Goal: Information Seeking & Learning: Learn about a topic

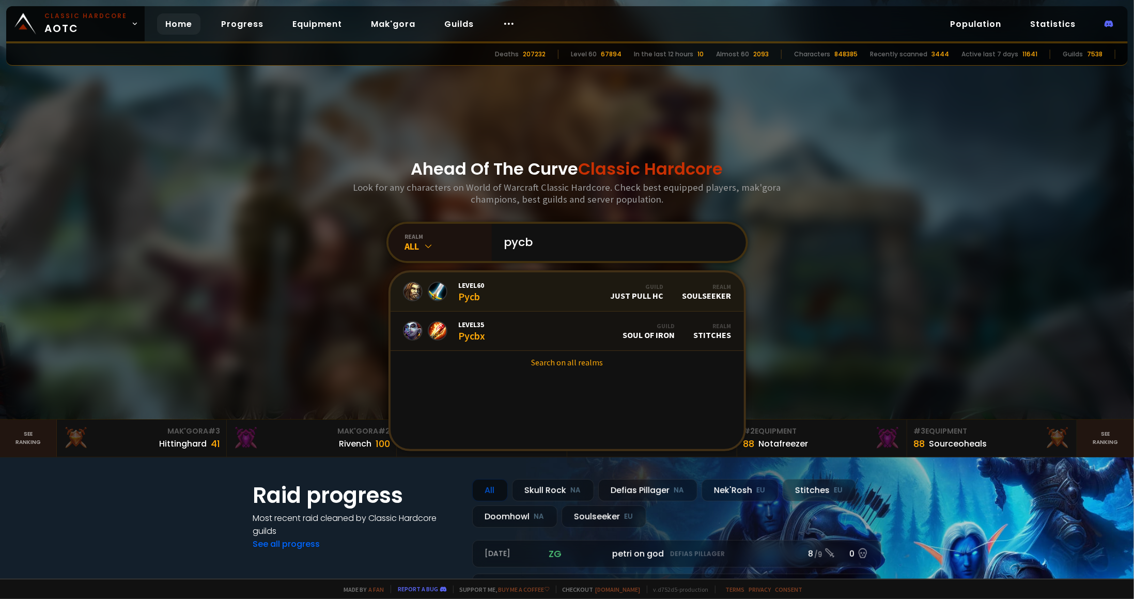
type input "pycb"
click at [477, 289] on span "Level 60" at bounding box center [472, 285] width 26 height 9
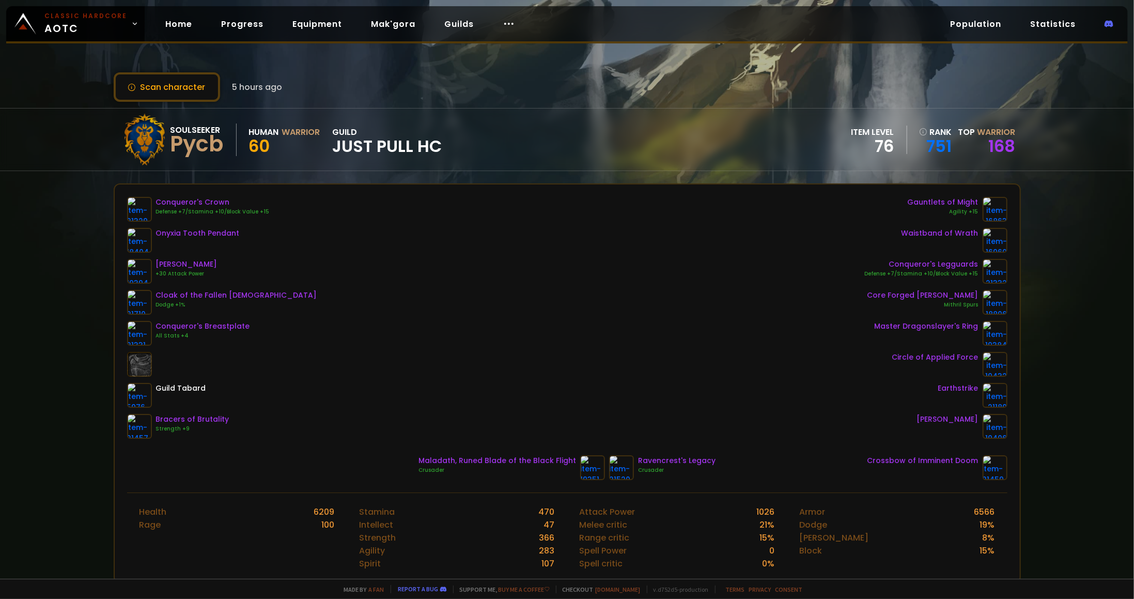
click at [643, 461] on div "Ravencrest's Legacy" at bounding box center [676, 460] width 77 height 11
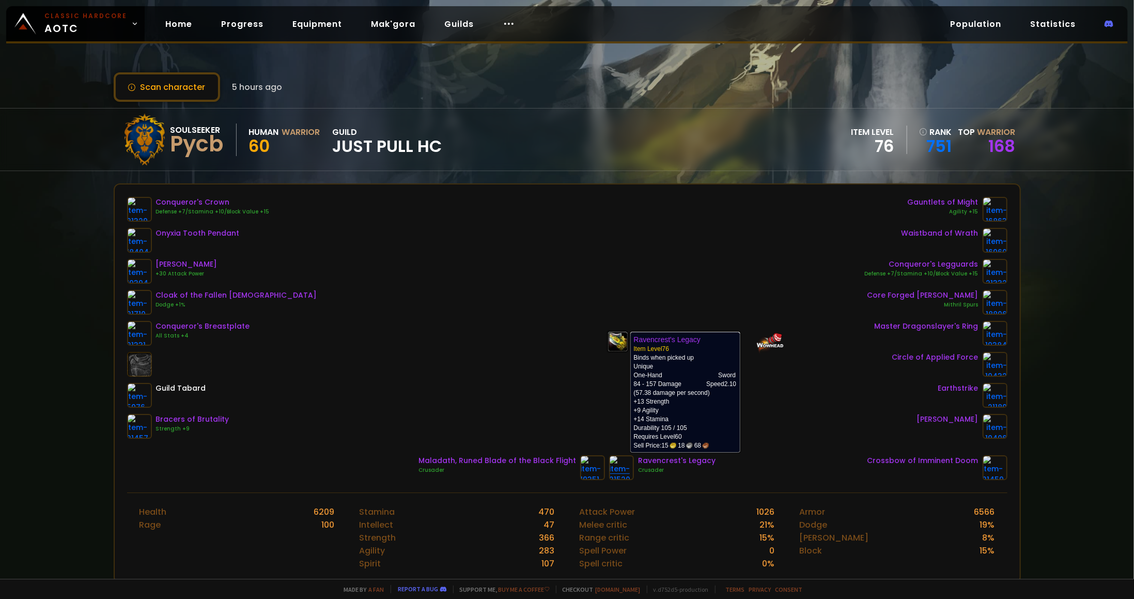
click at [623, 460] on img at bounding box center [621, 467] width 25 height 25
click at [617, 462] on img at bounding box center [621, 467] width 25 height 25
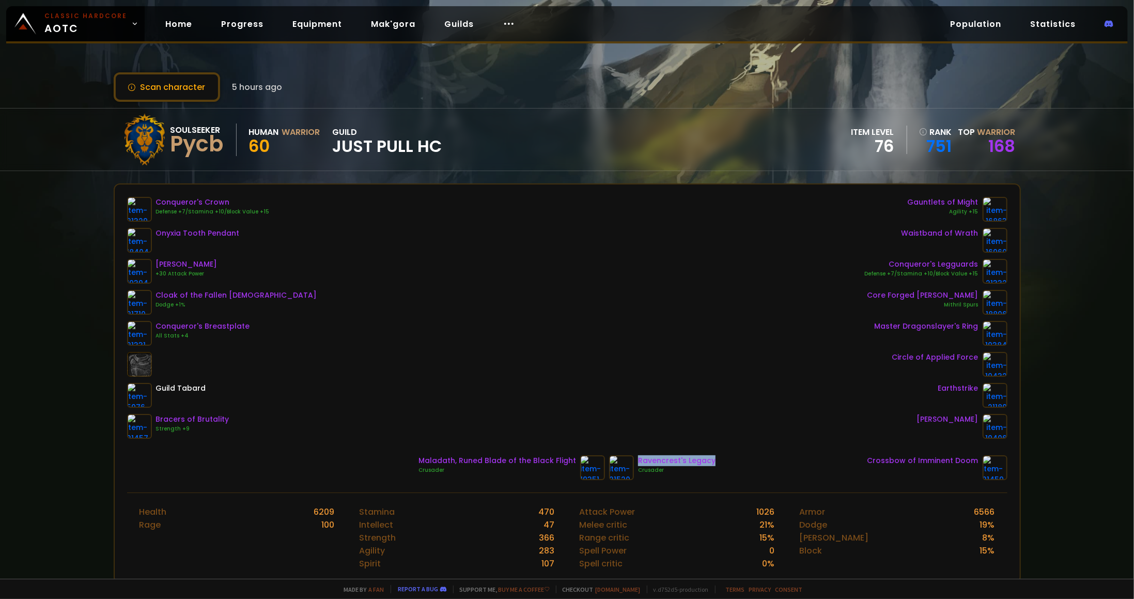
drag, startPoint x: 633, startPoint y: 460, endPoint x: 706, endPoint y: 457, distance: 72.4
click at [706, 457] on div "Ravencrest's Legacy" at bounding box center [676, 460] width 77 height 11
drag, startPoint x: 706, startPoint y: 457, endPoint x: 689, endPoint y: 459, distance: 16.7
copy div "Ravencrest's Legacy"
